Goal: Information Seeking & Learning: Learn about a topic

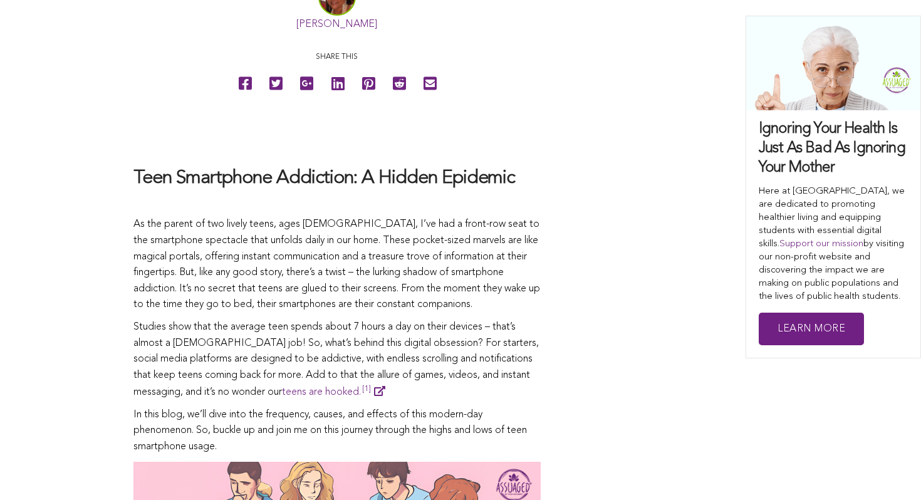
scroll to position [662, 0]
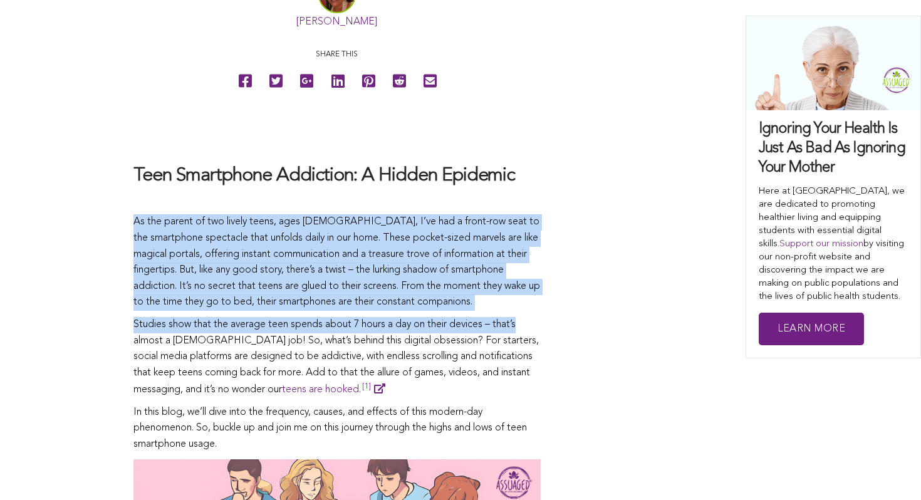
drag, startPoint x: 128, startPoint y: 216, endPoint x: 524, endPoint y: 315, distance: 408.3
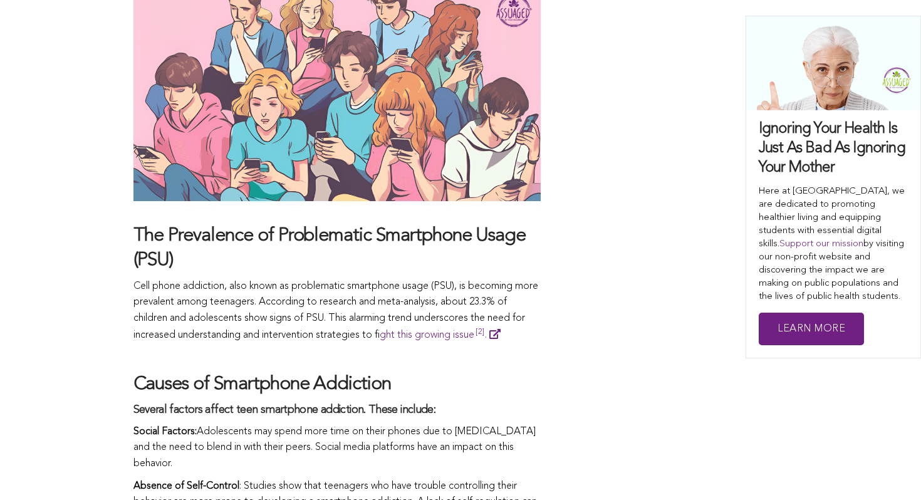
scroll to position [1137, 0]
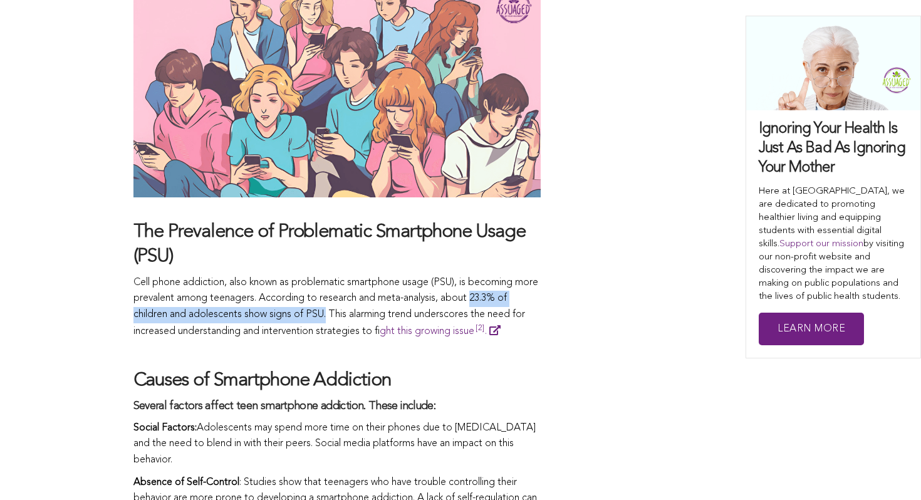
drag, startPoint x: 502, startPoint y: 296, endPoint x: 330, endPoint y: 317, distance: 173.5
click at [330, 317] on p "Cell phone addiction, also known as problematic smartphone usage (PSU), is beco…" at bounding box center [336, 307] width 407 height 65
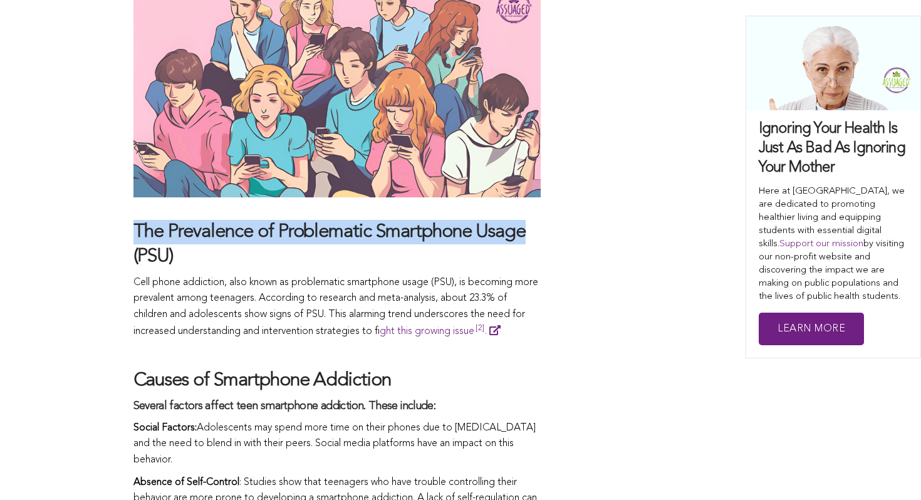
drag, startPoint x: 137, startPoint y: 222, endPoint x: 528, endPoint y: 229, distance: 391.0
click at [528, 229] on h4 "The Prevalence of Problematic Smartphone Usage (PSU)" at bounding box center [336, 244] width 407 height 49
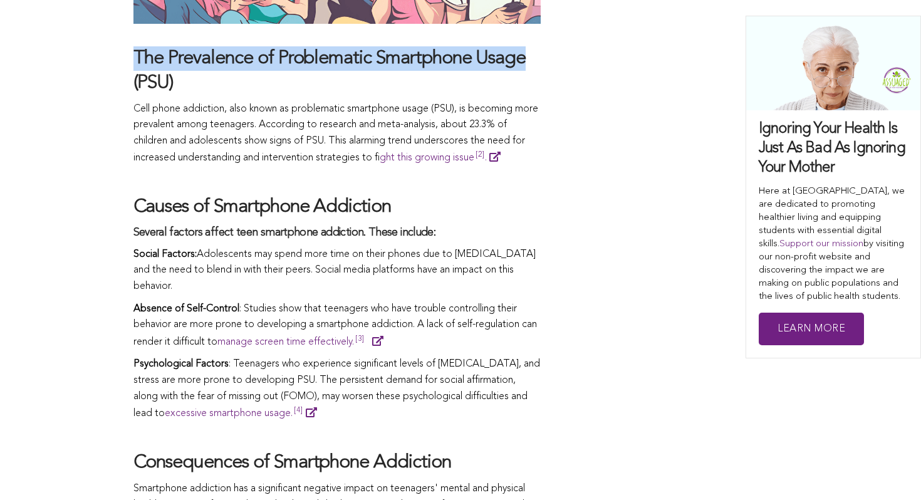
scroll to position [1366, 0]
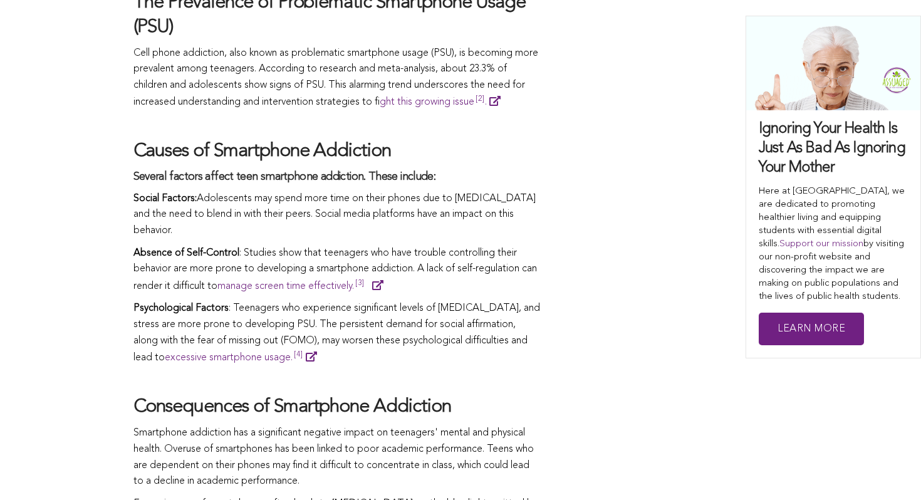
click at [524, 227] on p "Social Factors: Adolescents may spend more time on their phones due to peer pre…" at bounding box center [336, 215] width 407 height 48
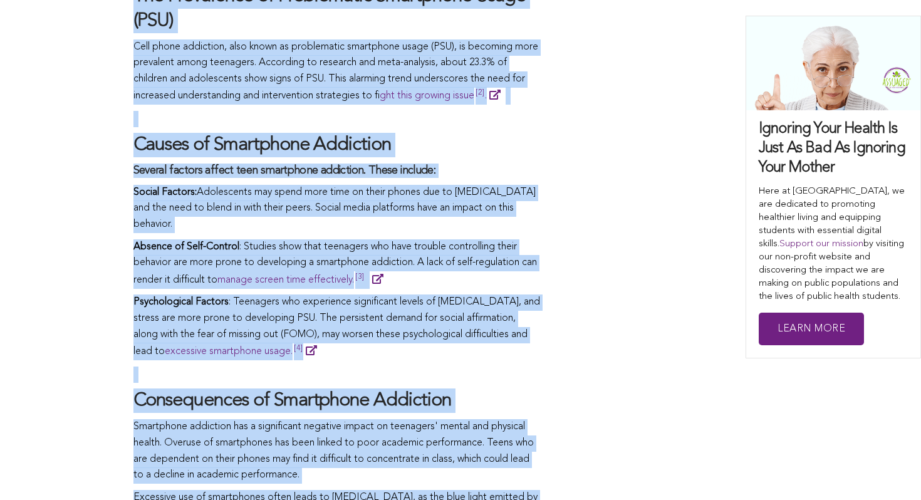
scroll to position [1383, 0]
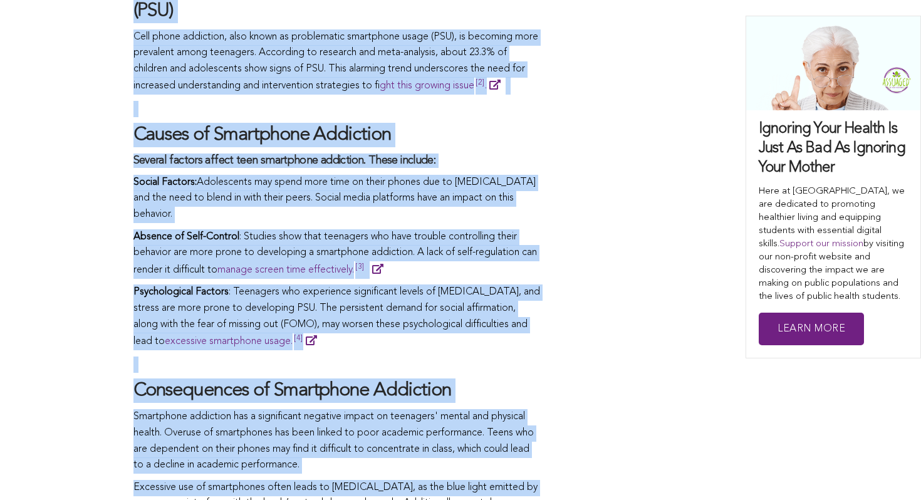
drag, startPoint x: 135, startPoint y: 115, endPoint x: 522, endPoint y: 460, distance: 518.3
copy span "As the parent of two lively teens, ages 13 and 14, I’ve had a front-row seat to…"
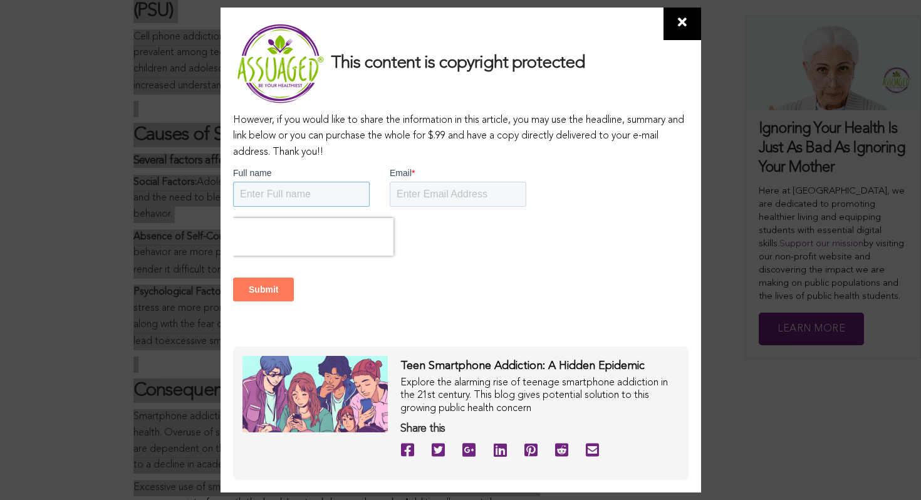
click at [314, 189] on input "Full name" at bounding box center [300, 194] width 137 height 25
click at [492, 218] on div at bounding box center [459, 237] width 455 height 38
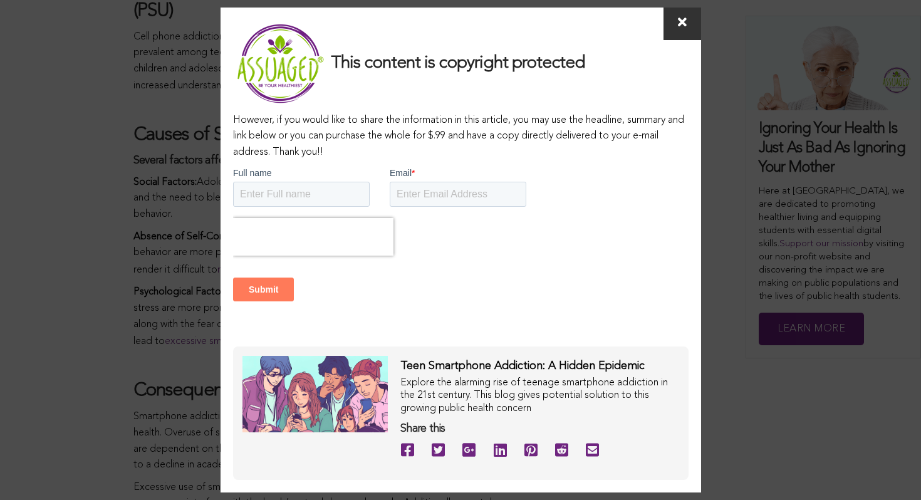
click at [678, 27] on icon at bounding box center [682, 22] width 9 height 13
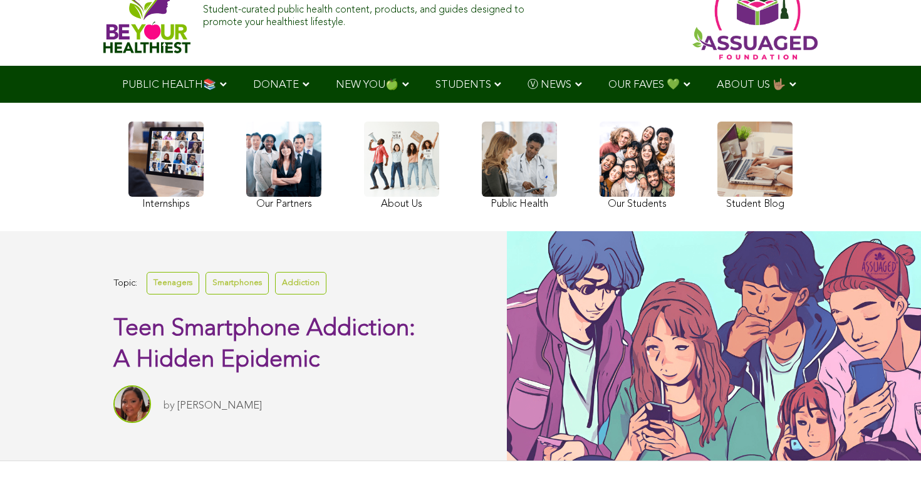
scroll to position [145, 0]
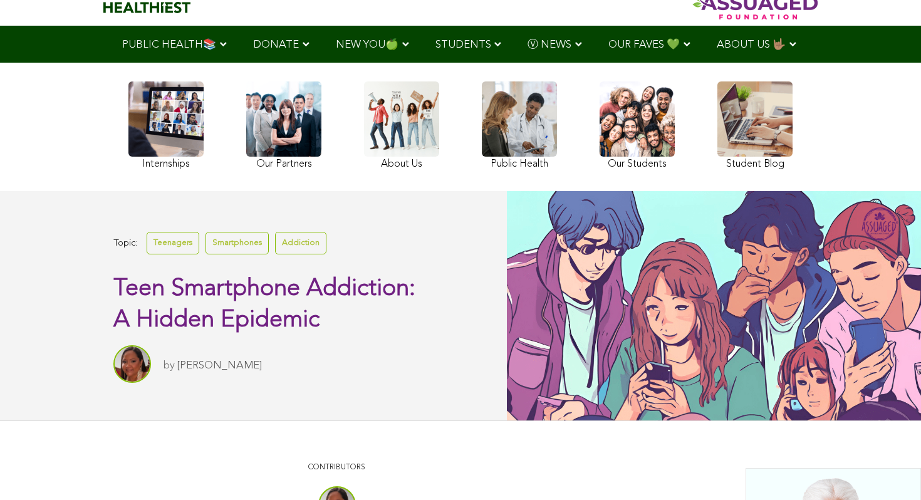
scroll to position [145, 0]
